Goal: Entertainment & Leisure: Consume media (video, audio)

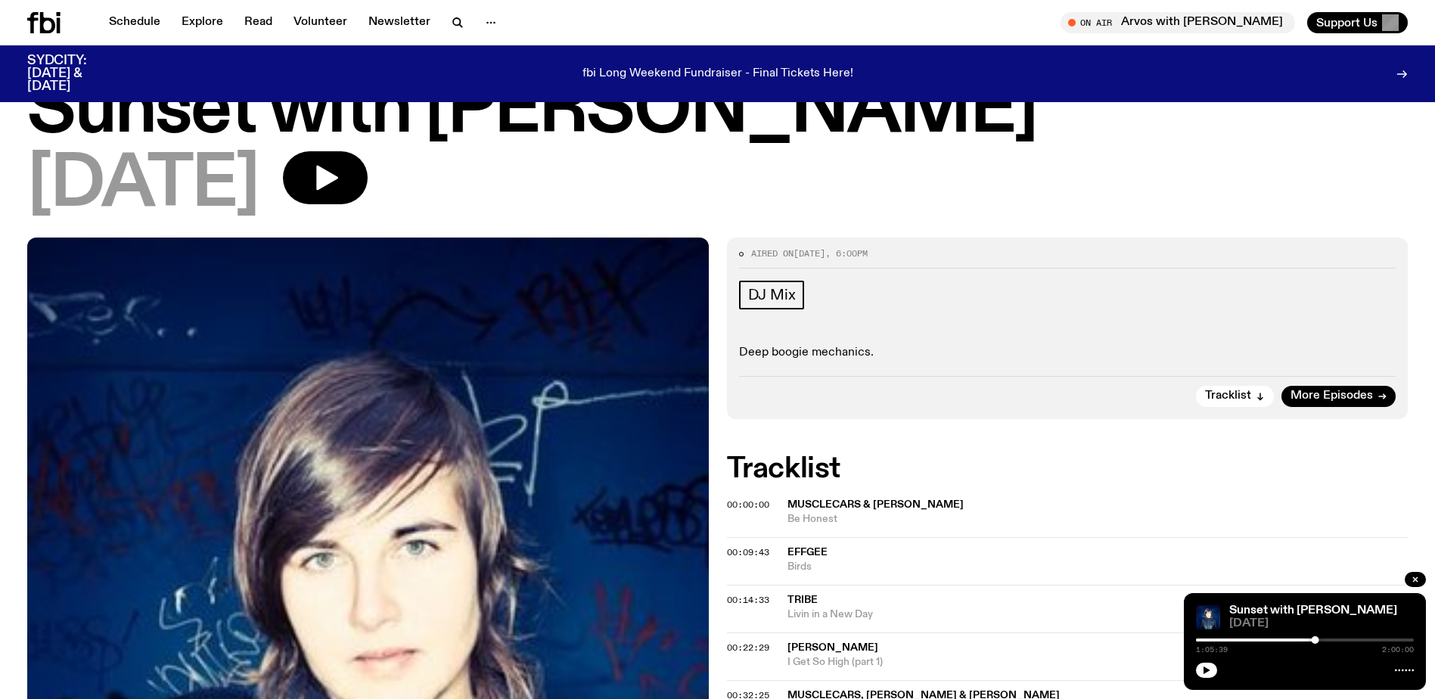
scroll to position [67, 0]
click at [359, 157] on button "button" at bounding box center [325, 177] width 85 height 53
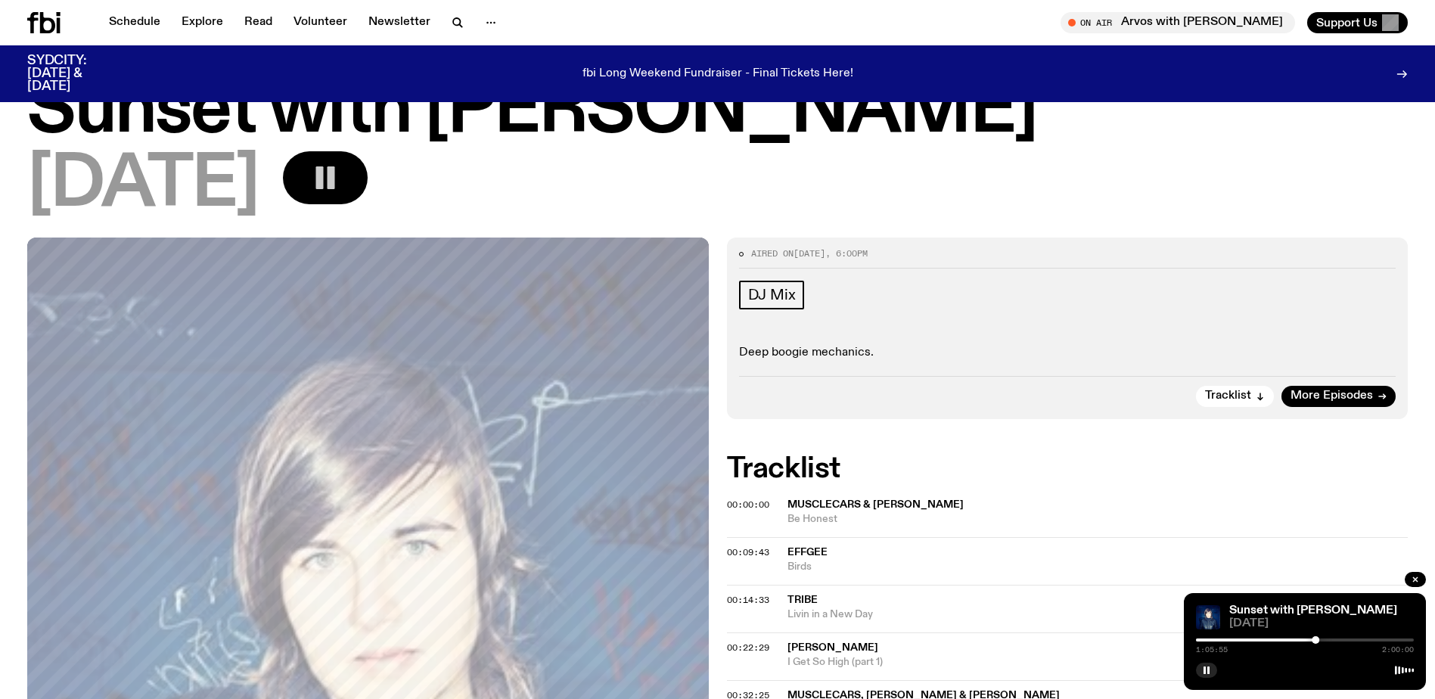
click at [366, 178] on button "button" at bounding box center [325, 177] width 85 height 53
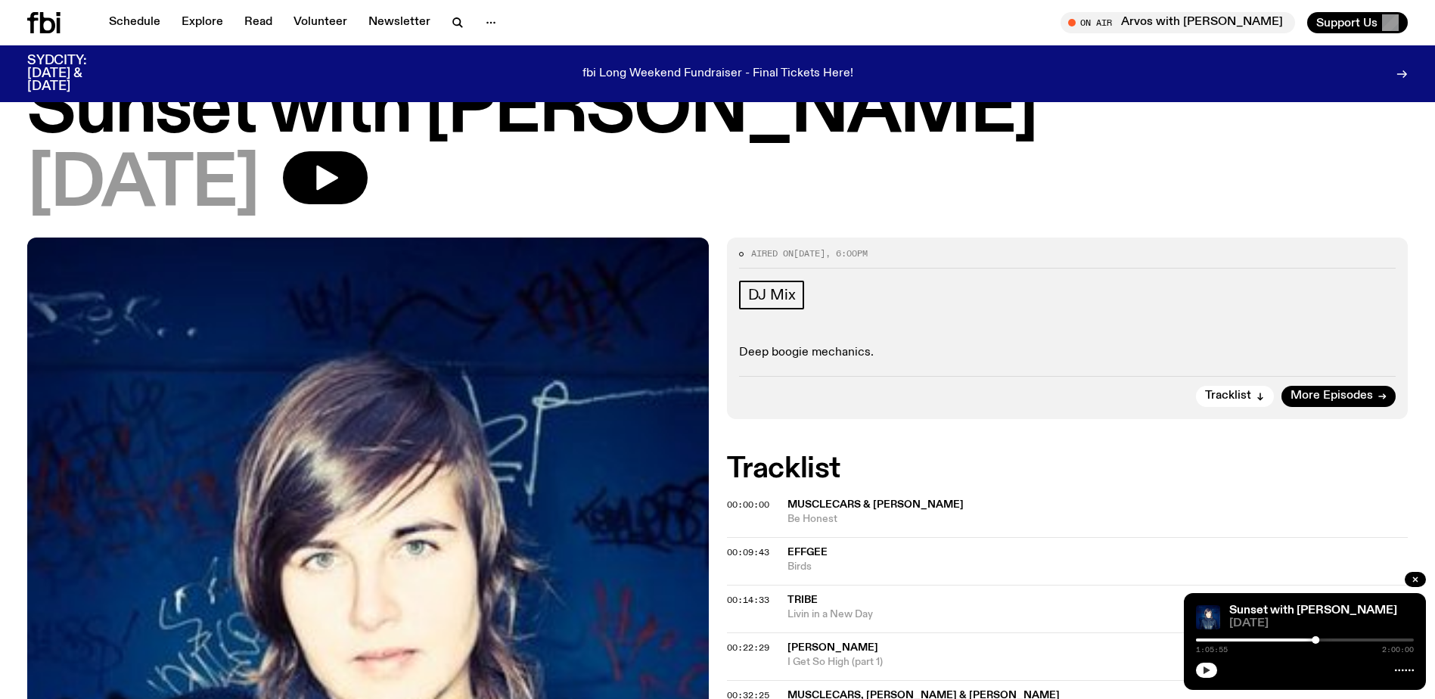
click at [1214, 667] on button "button" at bounding box center [1206, 670] width 21 height 15
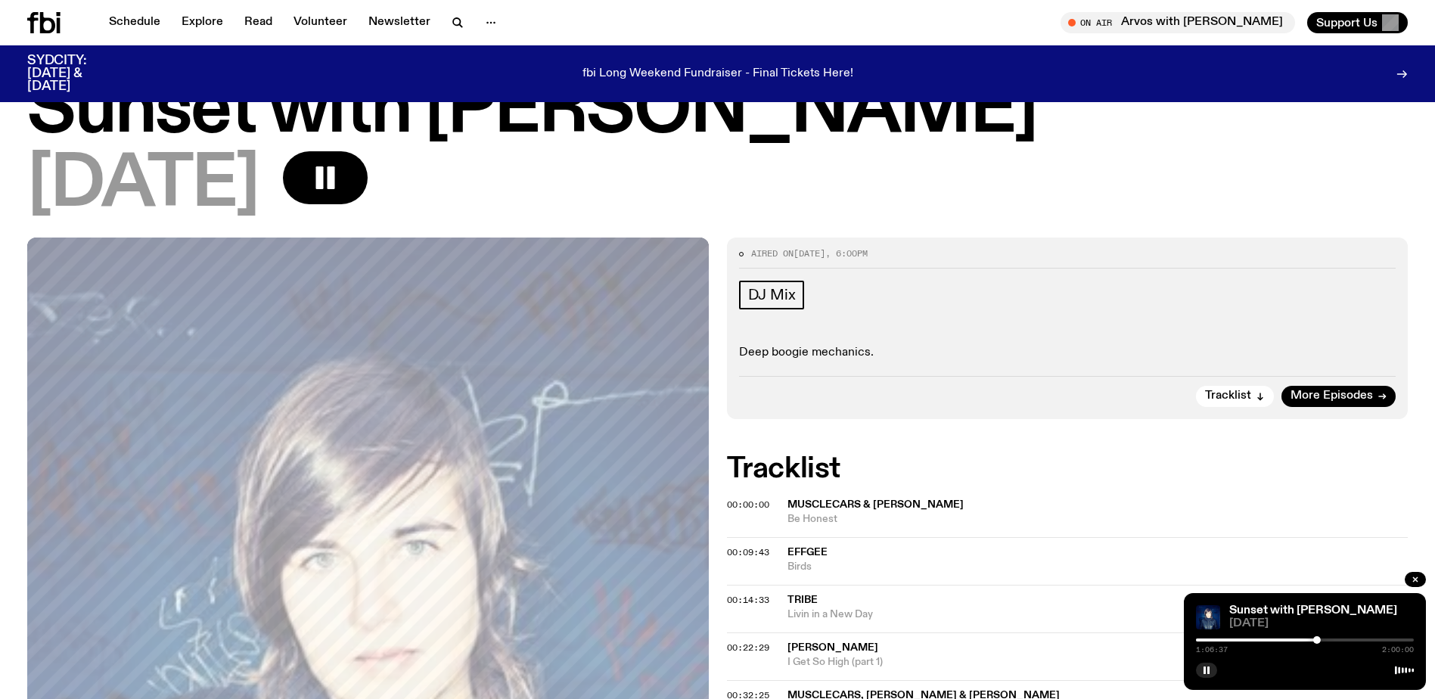
click at [1219, 269] on div "Aired on 22.09.25 , 6:00pm DJ Mix Deep boogie mechanics. Tracklist More Episodes" at bounding box center [1068, 329] width 682 height 182
click at [1199, 669] on button "button" at bounding box center [1206, 670] width 21 height 15
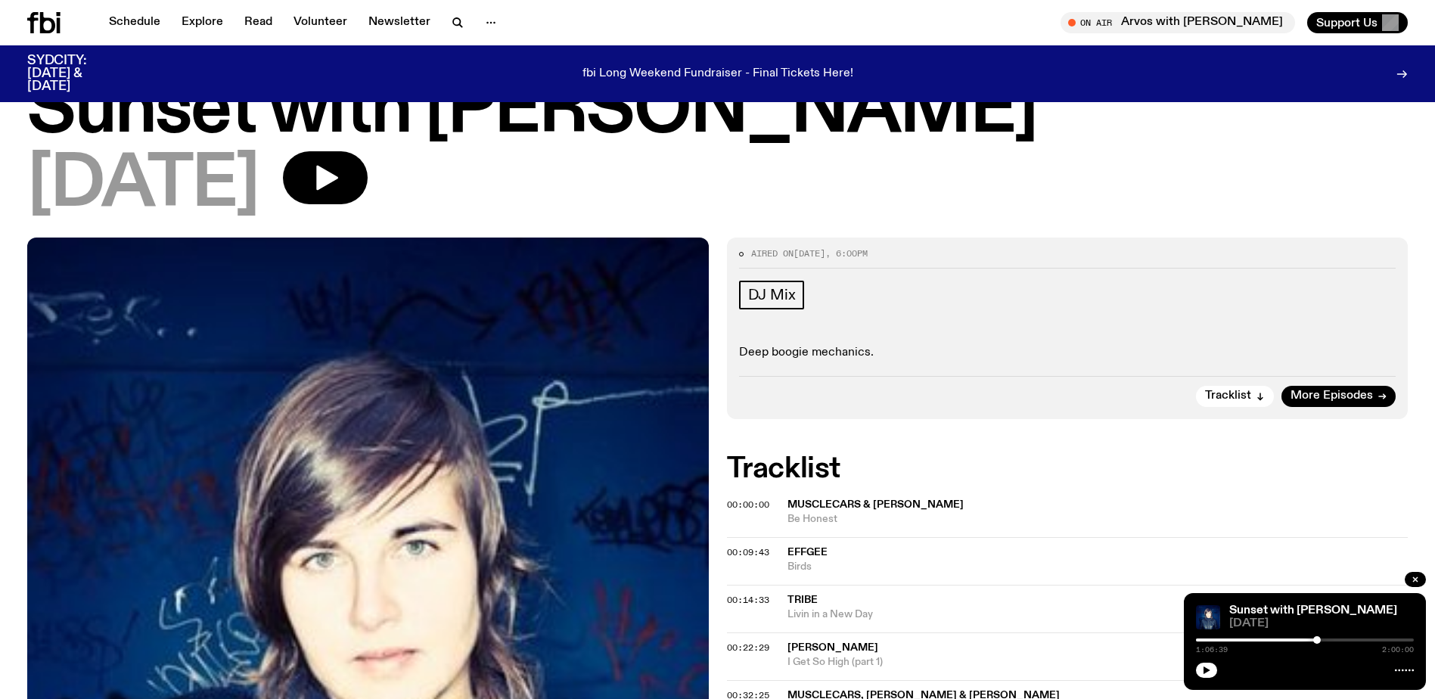
click at [1065, 564] on span "Birds" at bounding box center [1098, 567] width 621 height 14
click at [1202, 669] on icon "button" at bounding box center [1206, 670] width 9 height 9
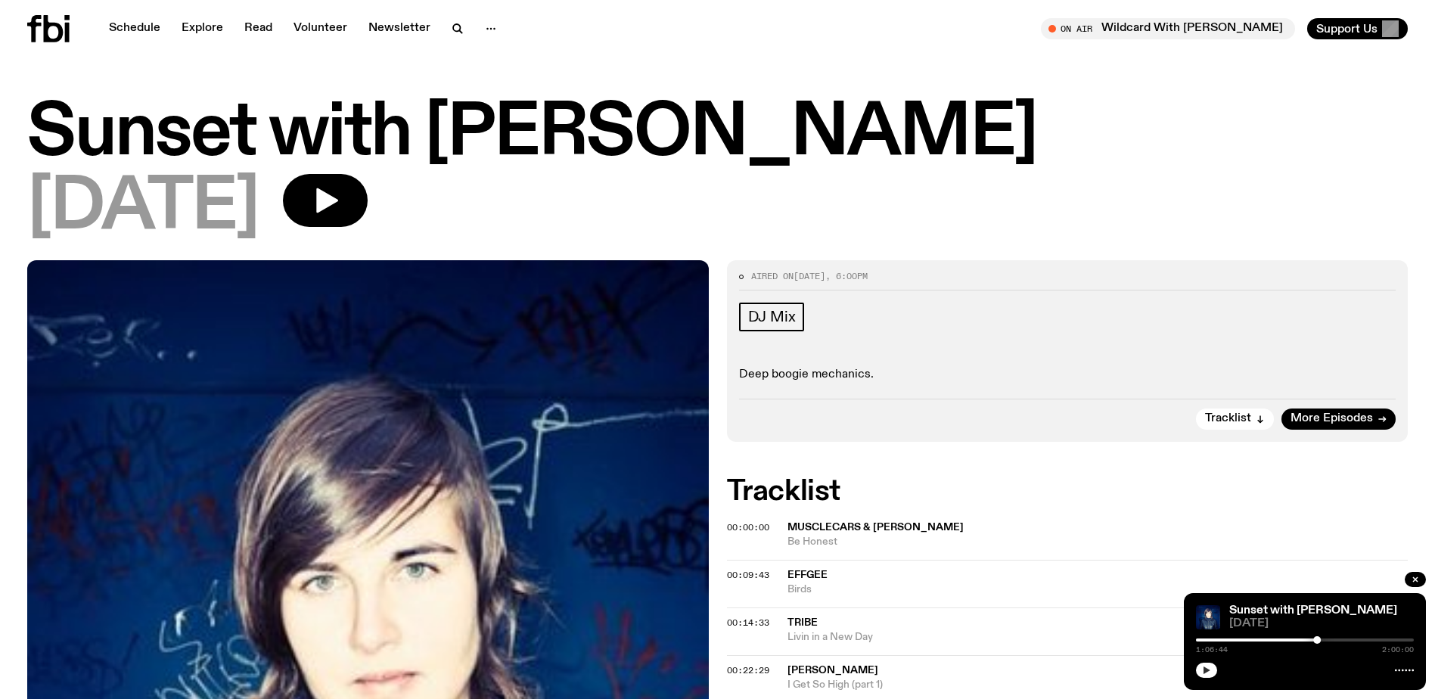
click at [1202, 673] on icon "button" at bounding box center [1206, 670] width 9 height 9
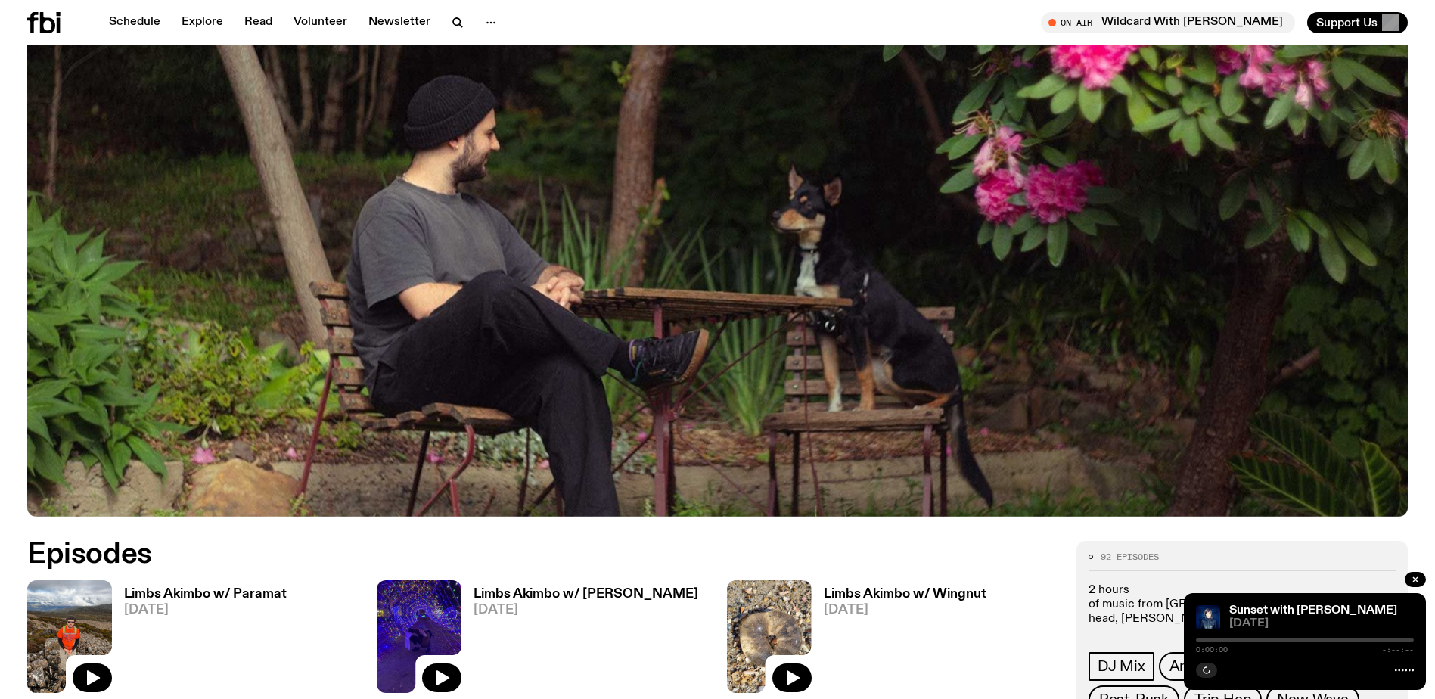
scroll to position [670, 0]
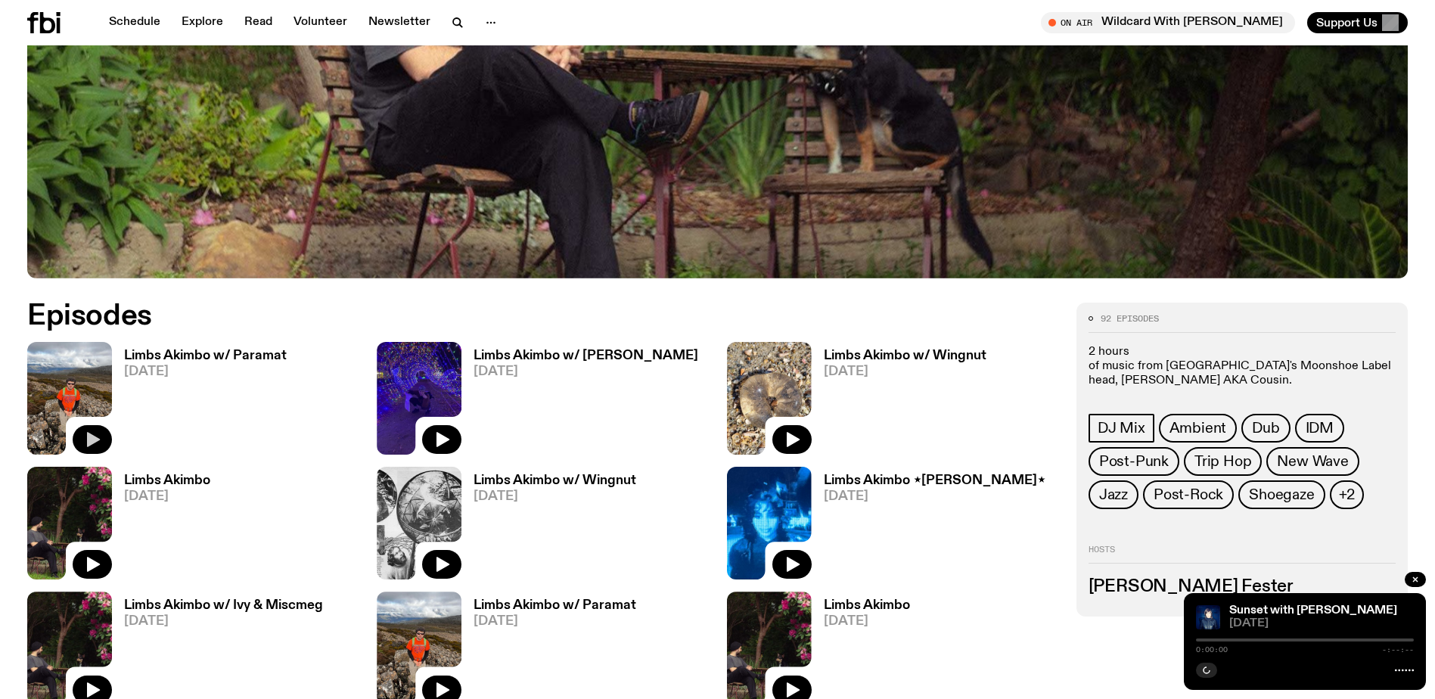
click at [98, 436] on icon "button" at bounding box center [92, 439] width 18 height 18
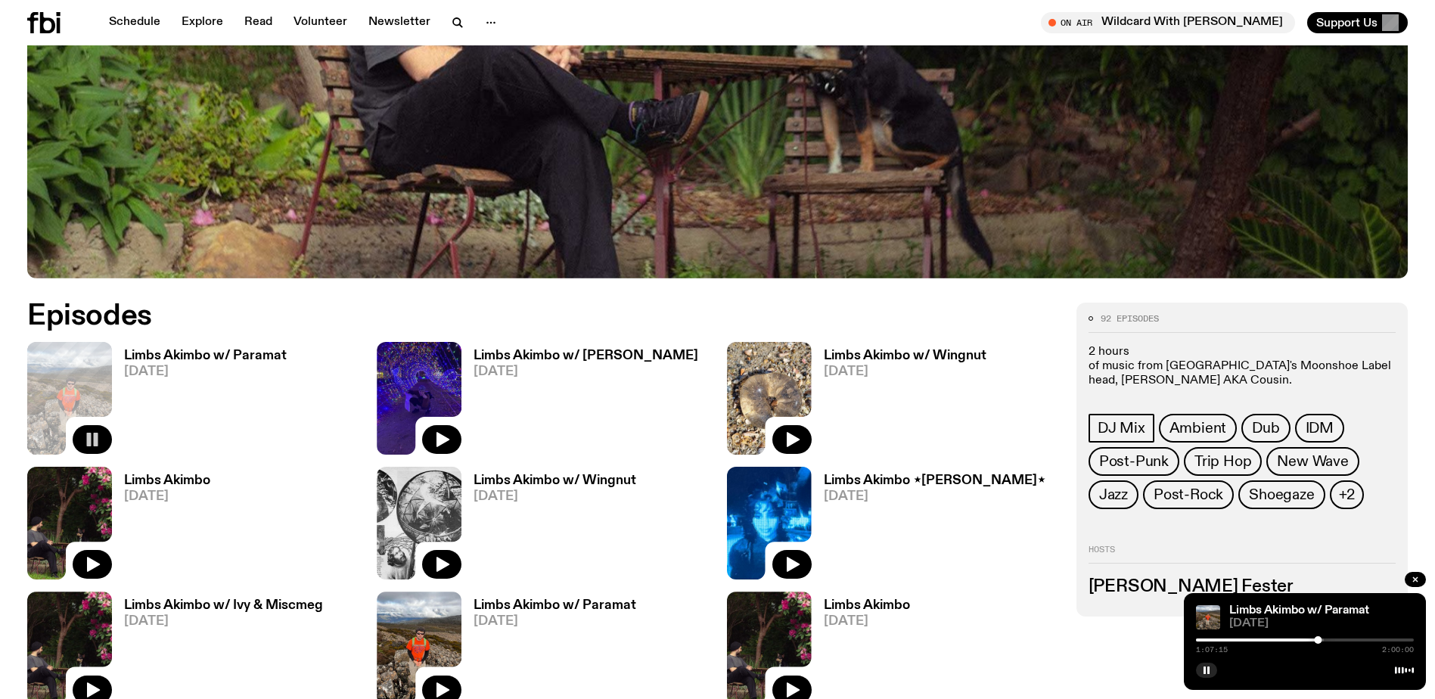
click at [1198, 641] on div at bounding box center [1210, 640] width 218 height 3
